Goal: Task Accomplishment & Management: Manage account settings

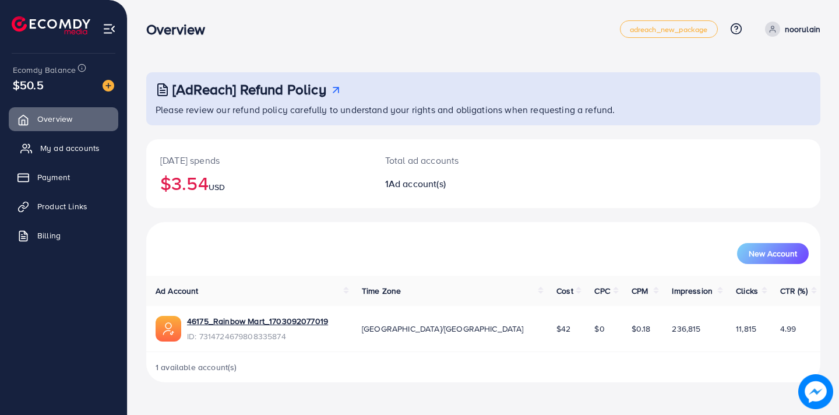
click at [94, 150] on span "My ad accounts" at bounding box center [69, 148] width 59 height 12
